Goal: Information Seeking & Learning: Learn about a topic

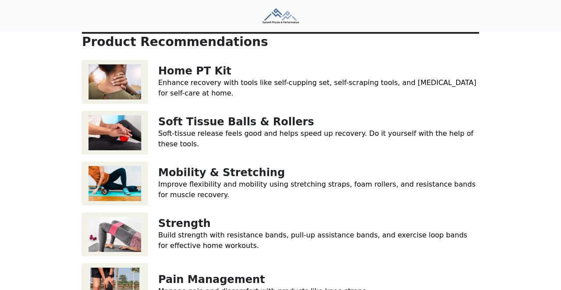
scroll to position [154, 0]
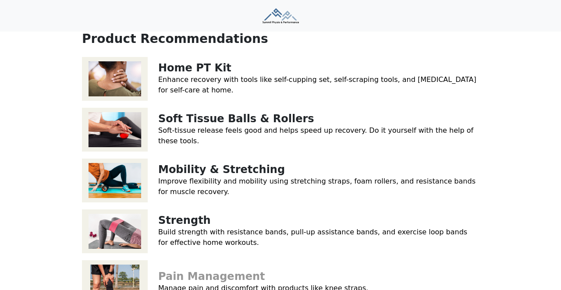
click at [189, 270] on link "Pain Management" at bounding box center [211, 276] width 107 height 12
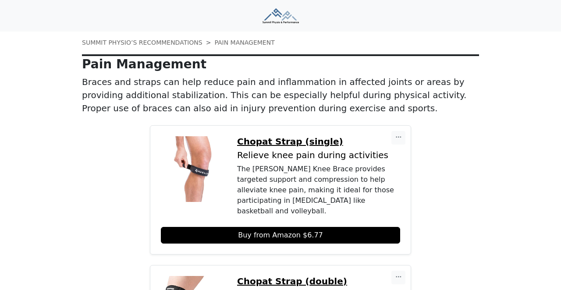
scroll to position [37, 0]
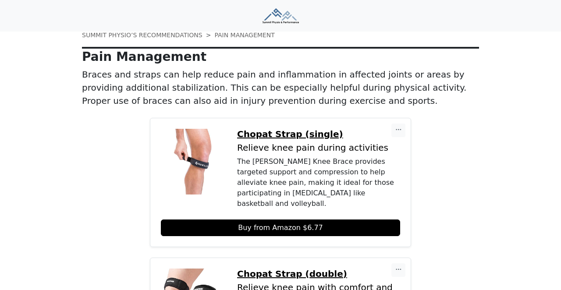
click at [285, 167] on div "The MUELLER Knee Brace provides targeted support and compression to help allevi…" at bounding box center [318, 182] width 163 height 53
click at [295, 138] on p "Chopat Strap (single)" at bounding box center [318, 134] width 163 height 11
click at [287, 131] on p "Chopat Strap (single)" at bounding box center [318, 134] width 163 height 11
